Goal: Find specific page/section: Find specific page/section

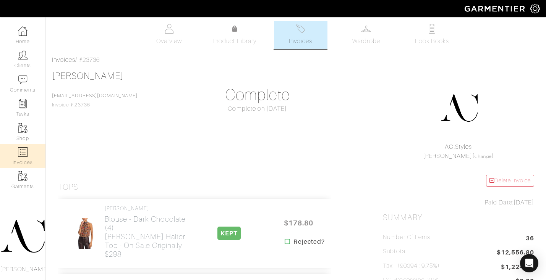
click at [28, 152] on link "Invoices" at bounding box center [22, 156] width 45 height 24
select select
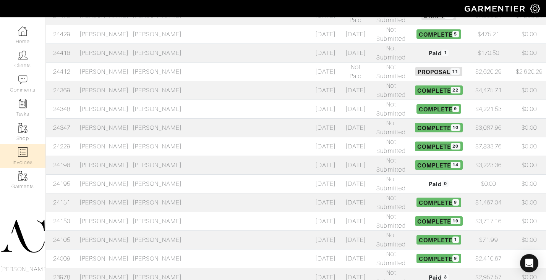
scroll to position [206, 0]
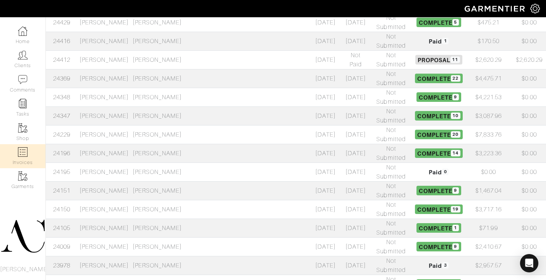
click at [131, 181] on td "[PERSON_NAME]" at bounding box center [104, 190] width 53 height 19
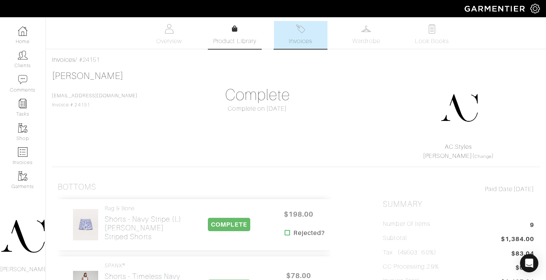
click at [239, 43] on span "Product Library" at bounding box center [234, 41] width 43 height 9
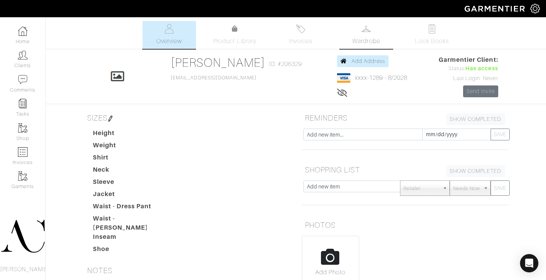
click at [362, 29] on img at bounding box center [366, 29] width 10 height 10
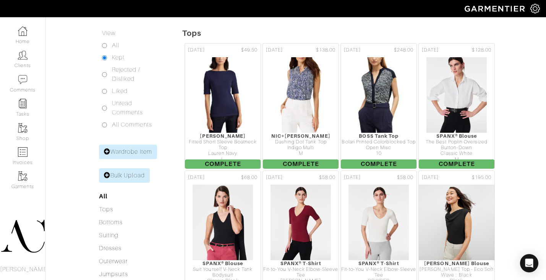
scroll to position [119, 0]
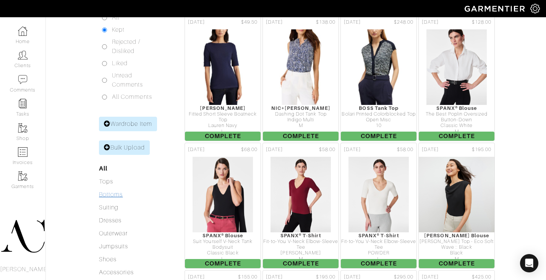
click at [113, 195] on link "Bottoms" at bounding box center [111, 194] width 24 height 7
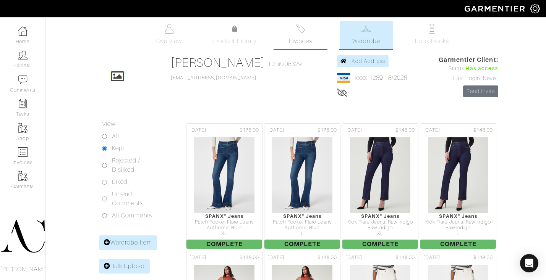
click at [301, 35] on link "Invoices" at bounding box center [300, 35] width 53 height 28
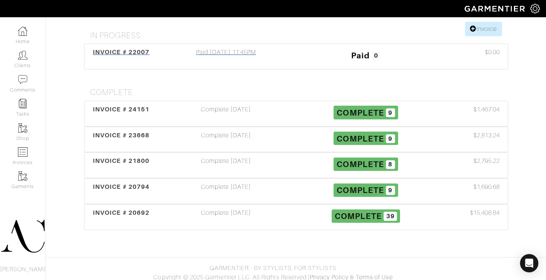
scroll to position [94, 0]
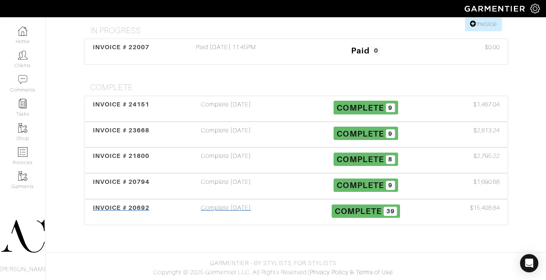
click at [144, 206] on span "INVOICE # 20692" at bounding box center [121, 207] width 57 height 7
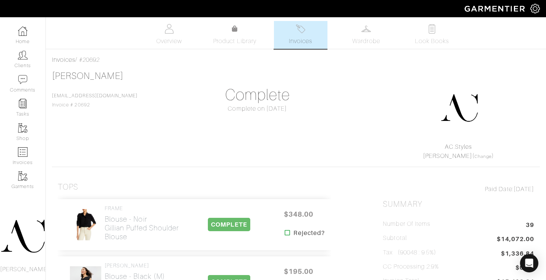
click at [313, 36] on link "Invoices" at bounding box center [300, 35] width 53 height 28
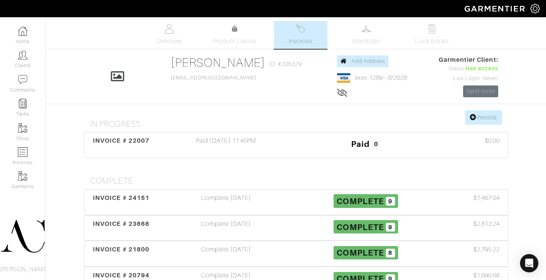
scroll to position [94, 0]
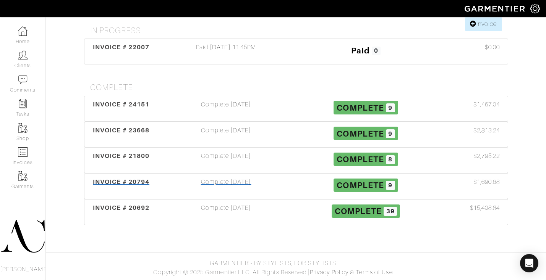
click at [207, 181] on div "Complete [DATE]" at bounding box center [226, 187] width 140 height 18
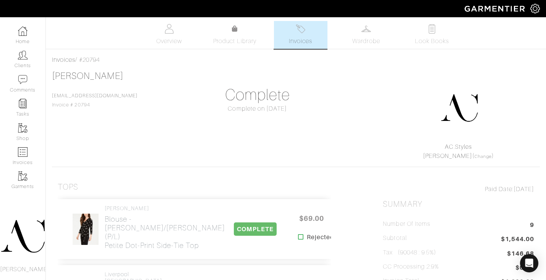
click at [312, 36] on link "Invoices" at bounding box center [300, 35] width 53 height 28
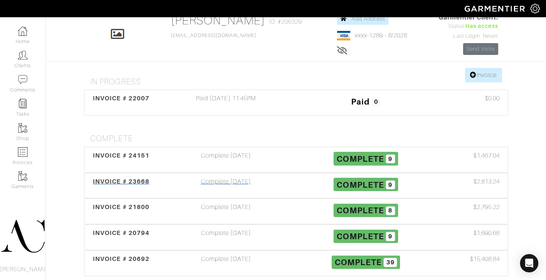
scroll to position [94, 0]
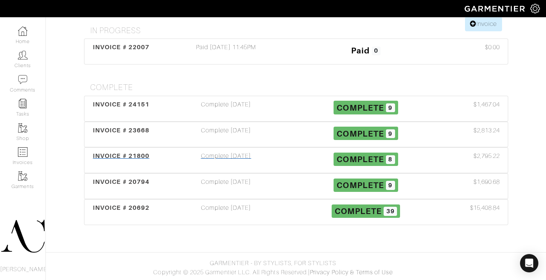
click at [209, 154] on div "Complete [DATE]" at bounding box center [226, 161] width 140 height 18
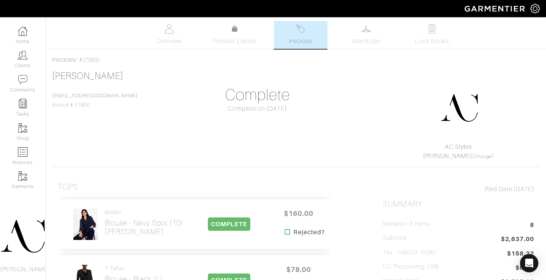
click at [308, 34] on link "Invoices" at bounding box center [300, 35] width 53 height 28
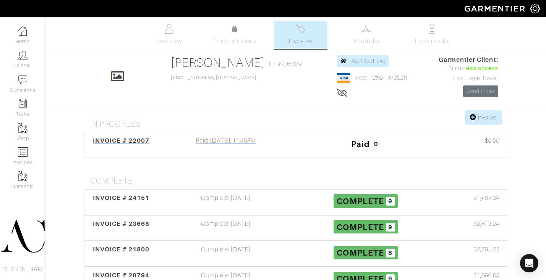
click at [201, 141] on div "Paid [DATE] 11:45PM" at bounding box center [226, 145] width 140 height 18
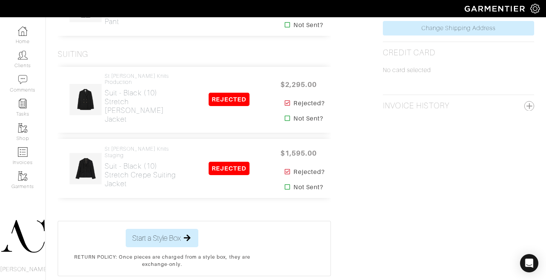
scroll to position [441, 0]
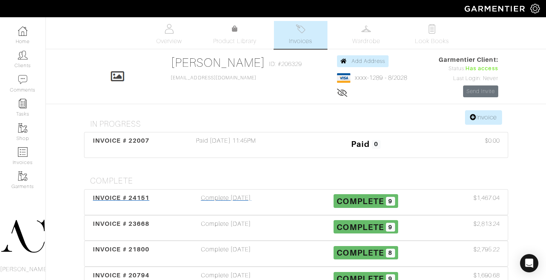
click at [110, 197] on span "INVOICE # 24151" at bounding box center [121, 197] width 57 height 7
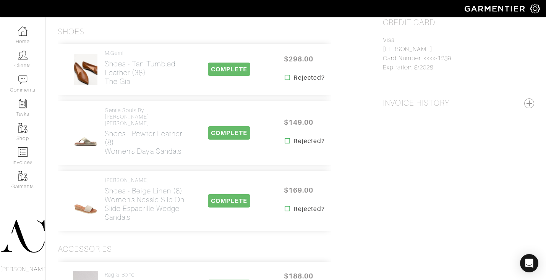
scroll to position [426, 0]
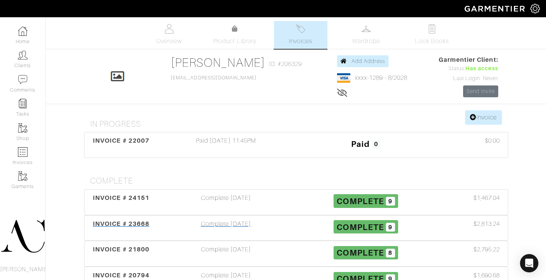
click at [99, 220] on span "INVOICE # 23668" at bounding box center [121, 223] width 57 height 7
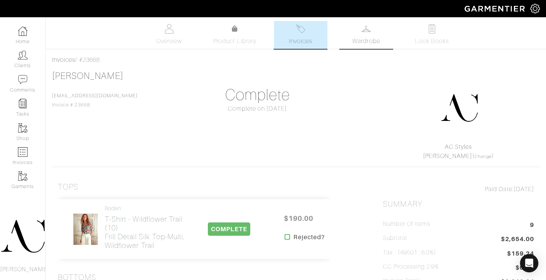
click at [359, 39] on span "Wardrobe" at bounding box center [366, 41] width 28 height 9
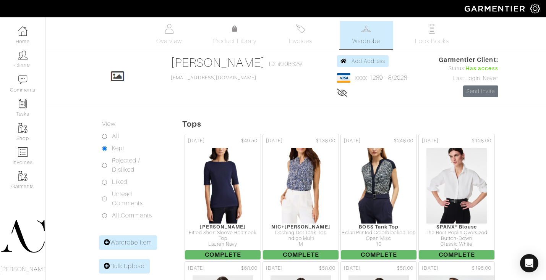
click at [105, 167] on input "Rejected / Disliked" at bounding box center [104, 165] width 5 height 5
radio input "true"
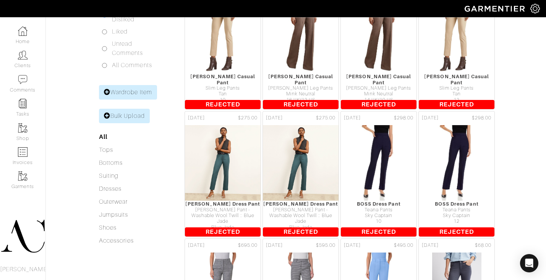
scroll to position [176, 0]
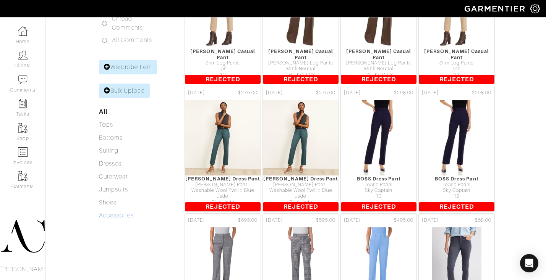
click at [108, 218] on link "Accessories" at bounding box center [116, 215] width 35 height 7
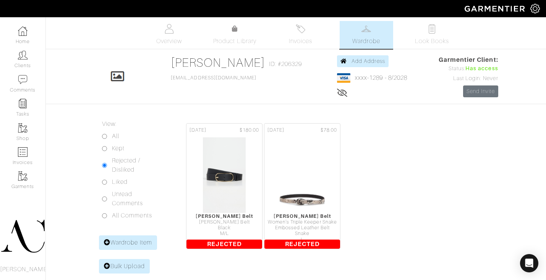
click at [104, 149] on input "Kept" at bounding box center [104, 148] width 5 height 5
radio input "true"
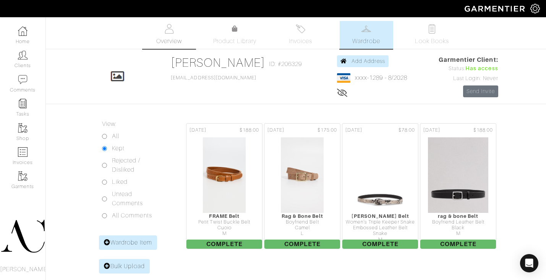
click at [175, 36] on link "Overview" at bounding box center [168, 35] width 53 height 28
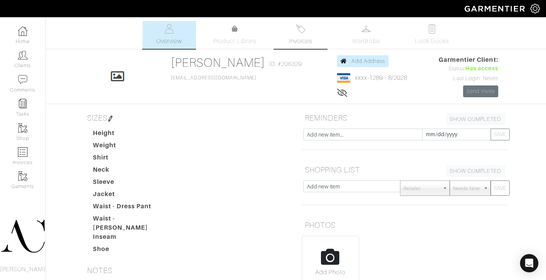
click at [308, 34] on link "Invoices" at bounding box center [300, 35] width 53 height 28
